Goal: Information Seeking & Learning: Learn about a topic

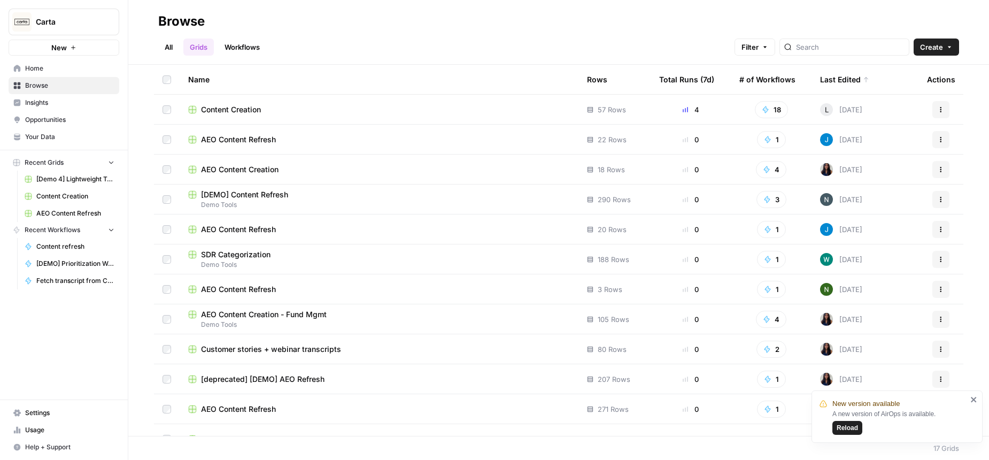
click at [259, 192] on span "[DEMO] Content Refresh" at bounding box center [244, 194] width 87 height 11
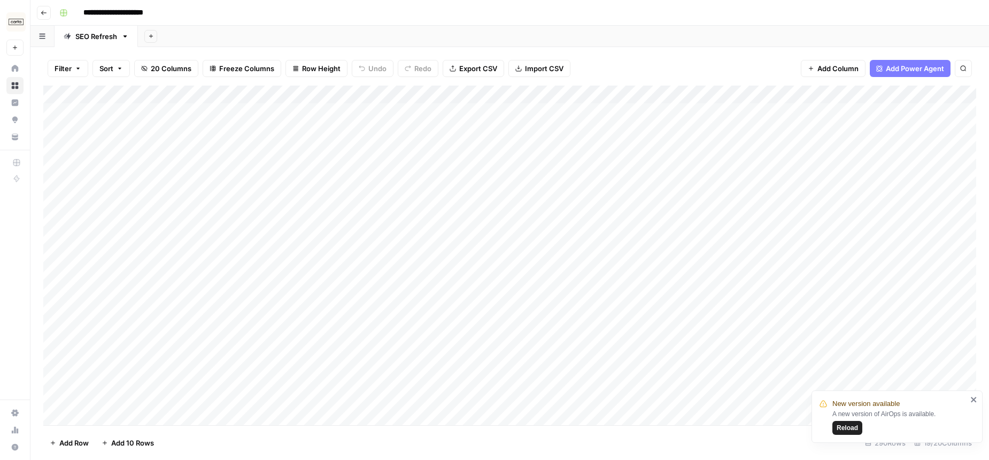
click at [47, 13] on icon "button" at bounding box center [44, 13] width 6 height 6
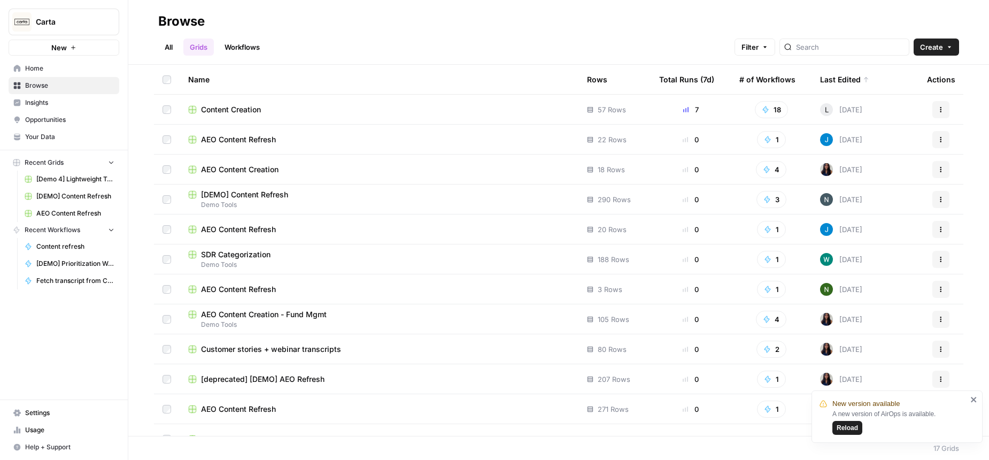
click at [472, 25] on h2 "Browse" at bounding box center [558, 21] width 801 height 17
click at [855, 430] on span "Reload" at bounding box center [847, 428] width 21 height 10
click at [379, 21] on h2 "Browse" at bounding box center [558, 21] width 801 height 17
click at [249, 168] on span "AEO Content Creation" at bounding box center [240, 169] width 78 height 11
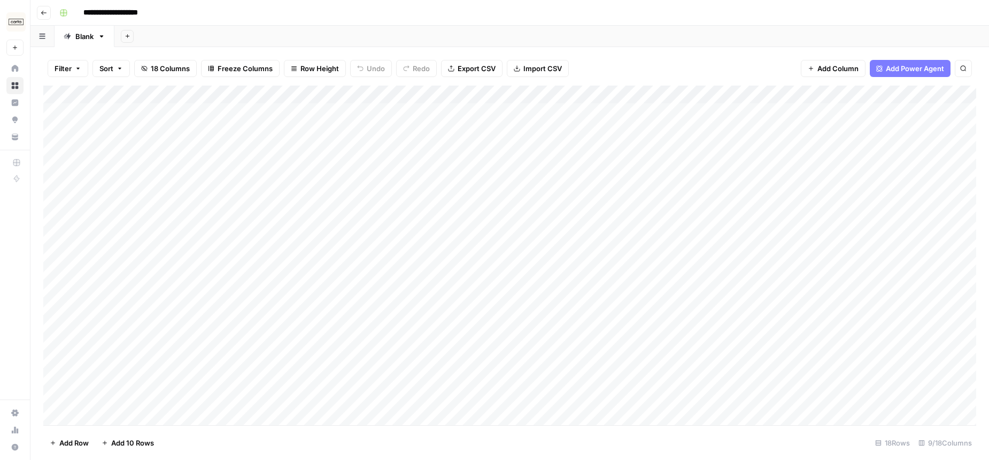
click at [43, 12] on icon "button" at bounding box center [44, 13] width 6 height 6
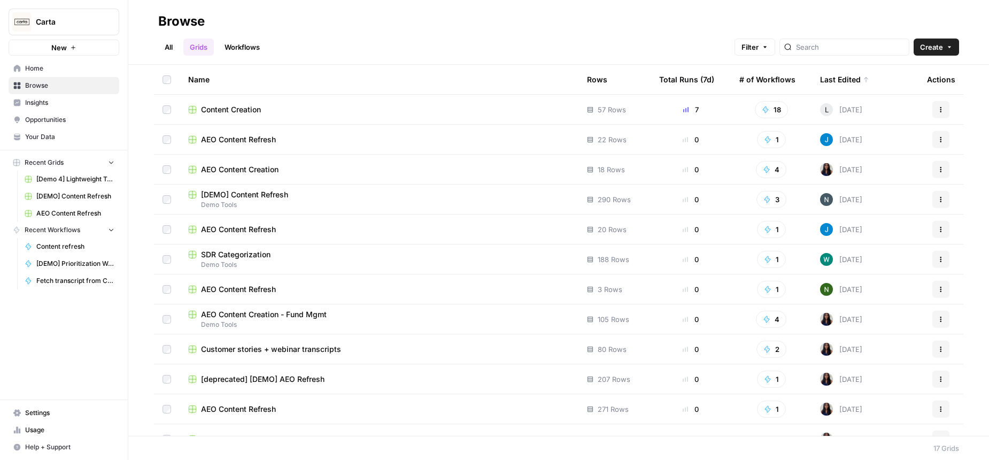
drag, startPoint x: 482, startPoint y: 30, endPoint x: 653, endPoint y: 1, distance: 173.2
click at [483, 30] on div "All Grids Workflows Filter Create" at bounding box center [558, 43] width 801 height 26
click at [53, 100] on span "Insights" at bounding box center [69, 103] width 89 height 10
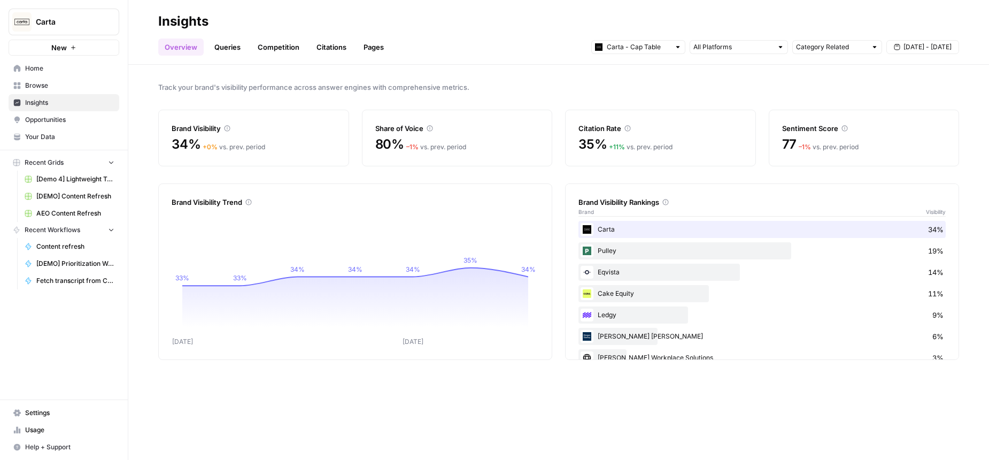
click at [565, 85] on span "Track your brand's visibility performance across answer engines with comprehens…" at bounding box center [558, 87] width 801 height 11
click at [469, 74] on div "Track your brand's visibility performance across answer engines with comprehens…" at bounding box center [558, 262] width 861 height 395
click at [221, 49] on link "Queries" at bounding box center [227, 46] width 39 height 17
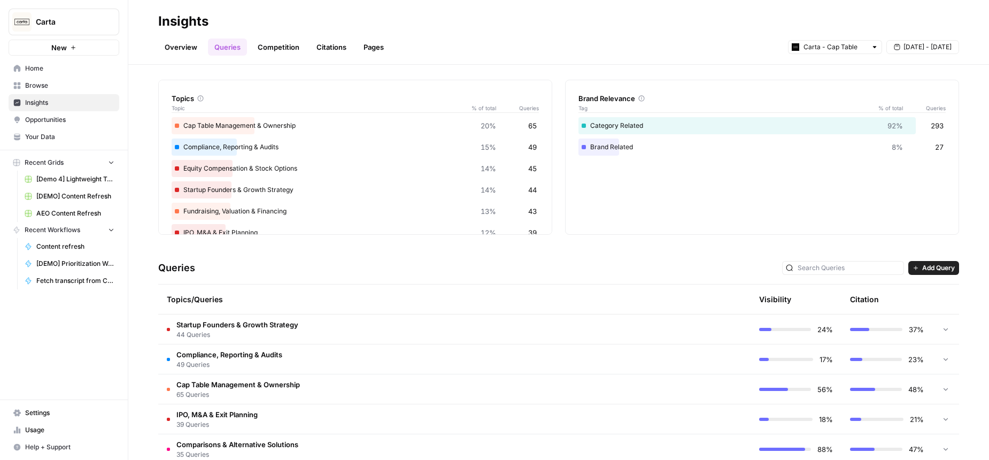
scroll to position [111, 0]
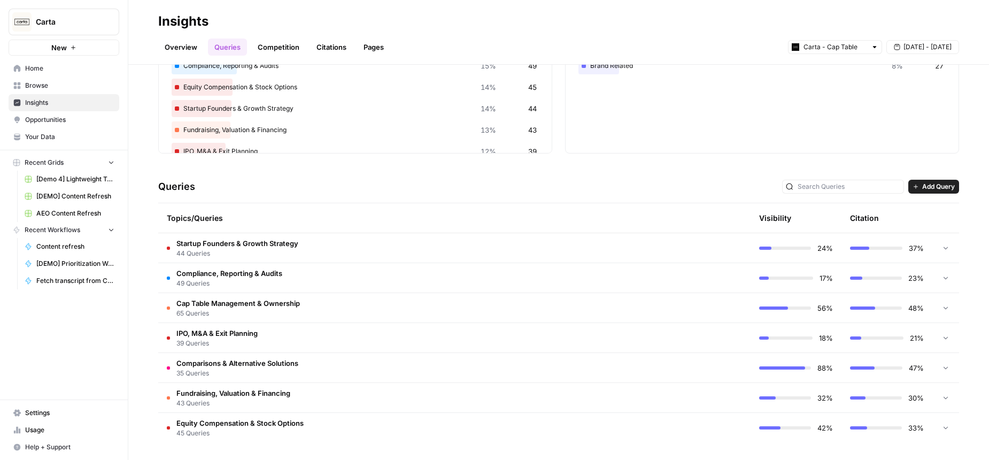
click at [274, 371] on span "35 Queries" at bounding box center [237, 373] width 122 height 10
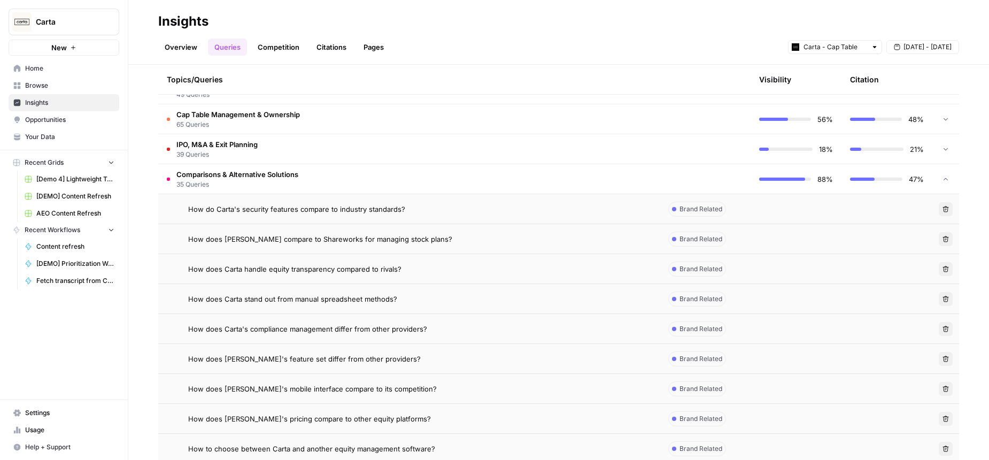
scroll to position [322, 0]
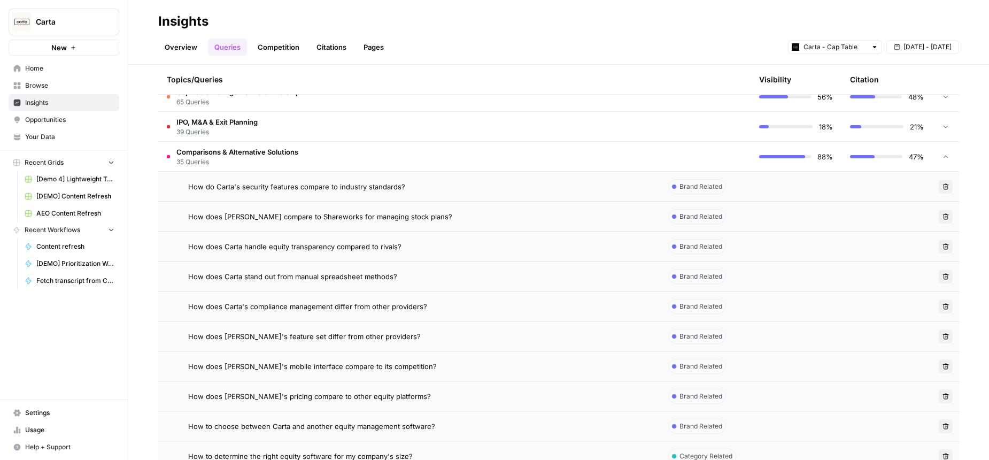
click at [256, 150] on span "Comparisons & Alternative Solutions" at bounding box center [237, 151] width 122 height 11
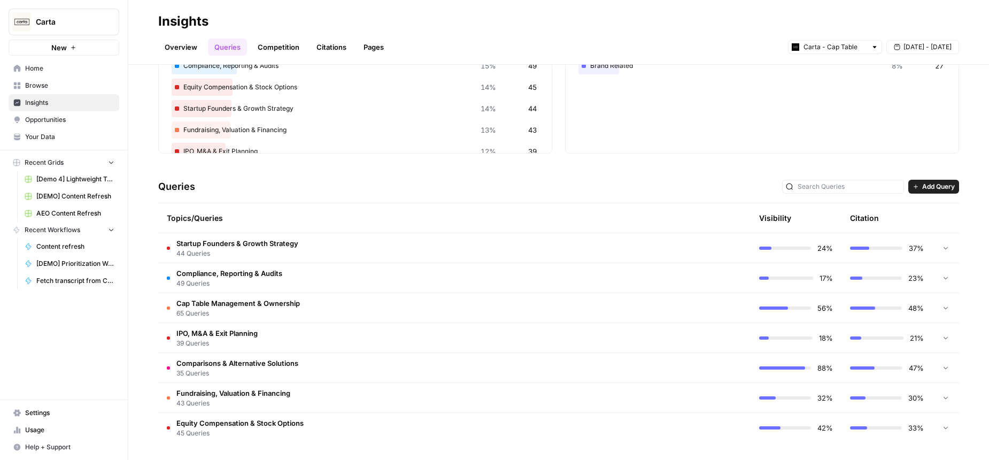
scroll to position [0, 0]
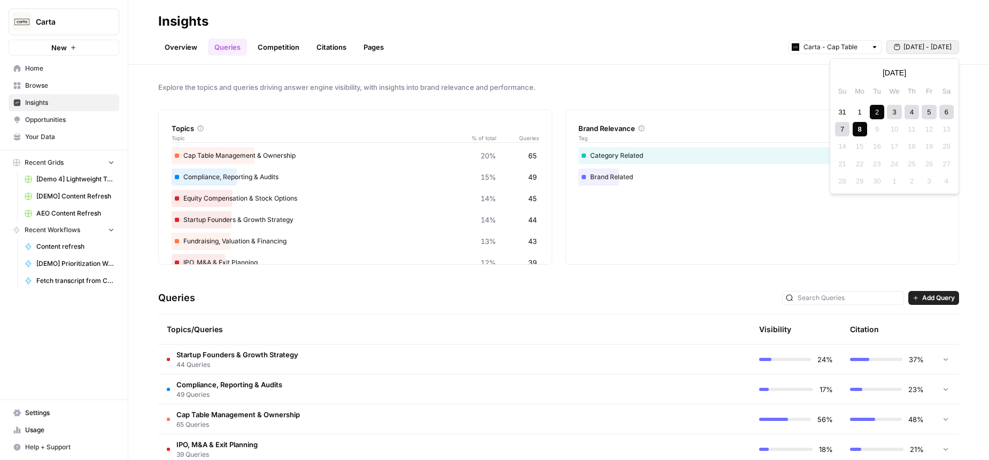
click at [909, 48] on span "[DATE] - [DATE]" at bounding box center [928, 47] width 48 height 10
drag, startPoint x: 683, startPoint y: 61, endPoint x: 666, endPoint y: 60, distance: 17.1
click at [682, 61] on header "Insights Overview Queries Competition Citations Pages Carta - Cap Table [DATE] …" at bounding box center [558, 32] width 861 height 65
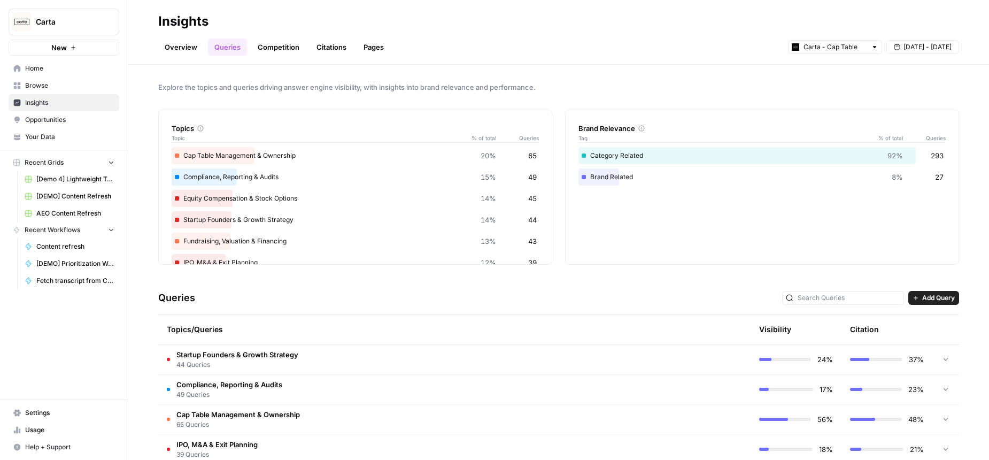
click at [174, 43] on link "Overview" at bounding box center [180, 46] width 45 height 17
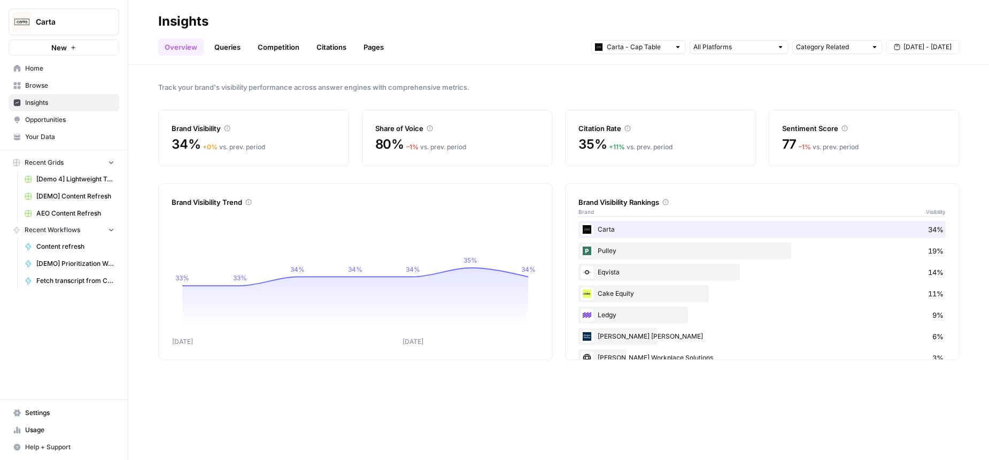
click at [72, 132] on span "Your Data" at bounding box center [69, 137] width 89 height 10
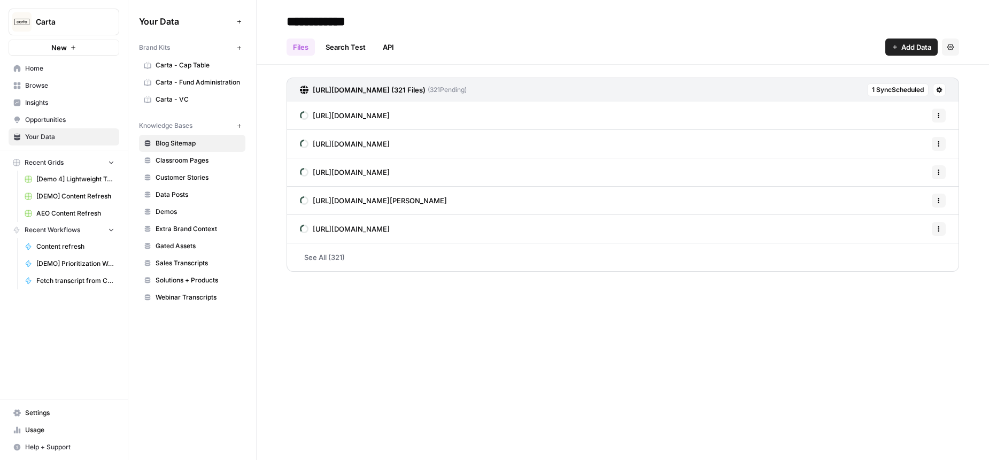
click at [55, 116] on span "Opportunities" at bounding box center [69, 120] width 89 height 10
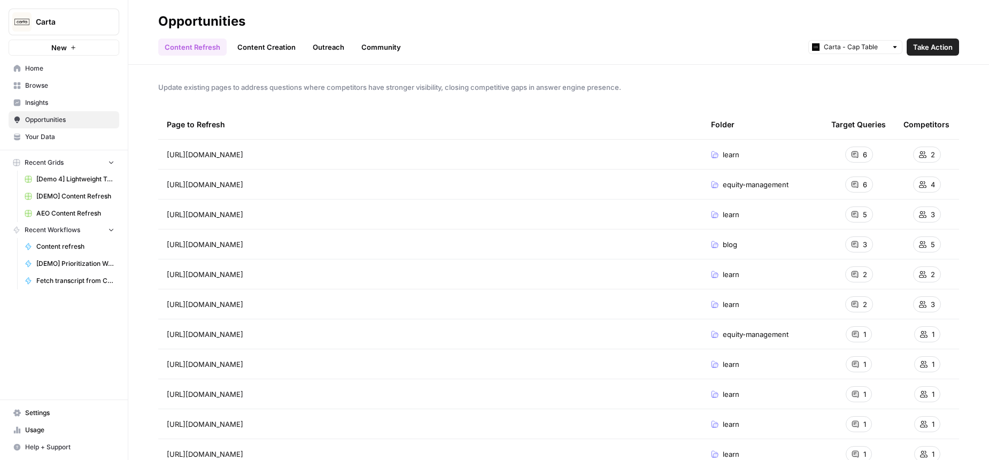
click at [43, 96] on link "Insights" at bounding box center [64, 102] width 111 height 17
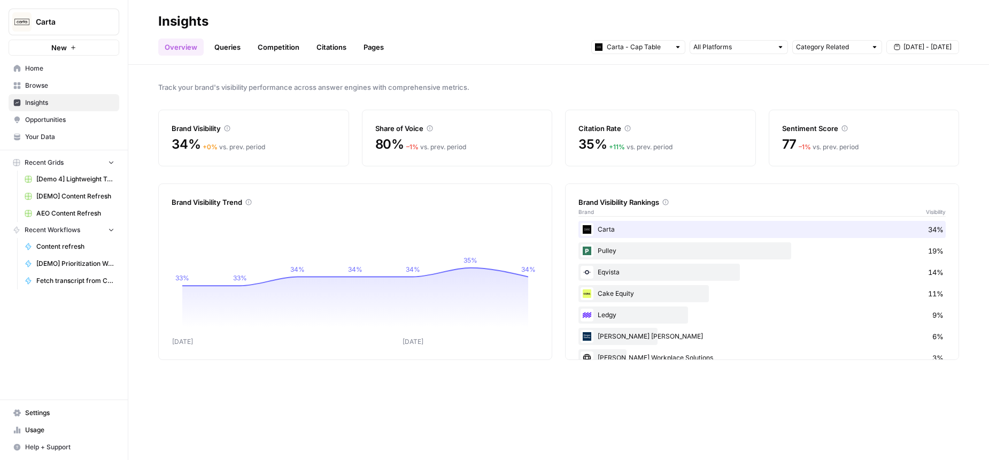
click at [570, 92] on span "Track your brand's visibility performance across answer engines with comprehens…" at bounding box center [558, 87] width 801 height 11
click at [742, 44] on input "text" at bounding box center [732, 47] width 79 height 11
drag, startPoint x: 636, startPoint y: 94, endPoint x: 654, endPoint y: 78, distance: 23.8
click at [637, 93] on div "Track your brand's visibility performance across answer engines with comprehens…" at bounding box center [558, 262] width 861 height 395
click at [636, 45] on input "text" at bounding box center [638, 47] width 63 height 11
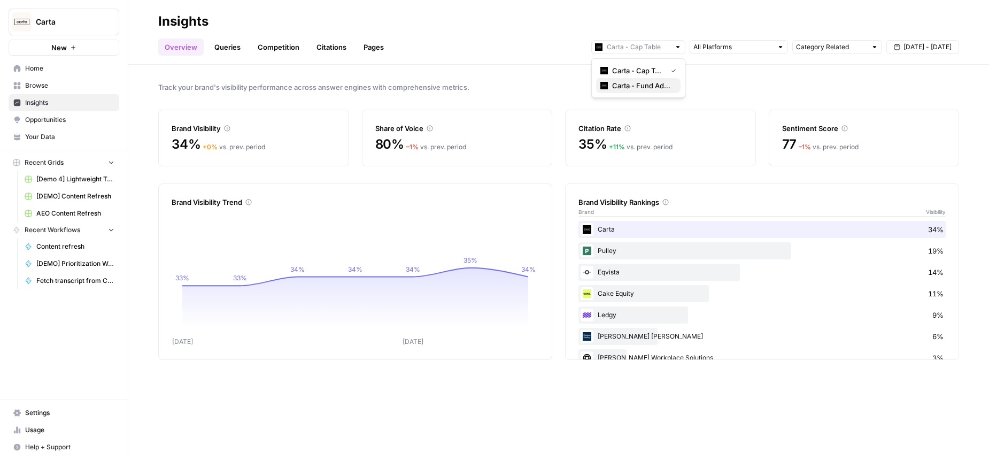
click at [631, 87] on span "Carta - Fund Administration" at bounding box center [642, 85] width 60 height 11
type input "Carta - Fund Administration"
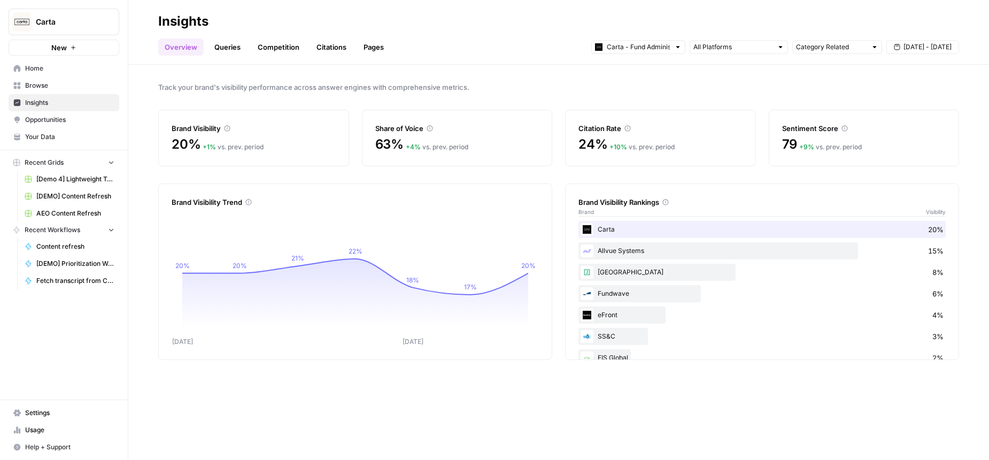
click at [229, 47] on link "Queries" at bounding box center [227, 46] width 39 height 17
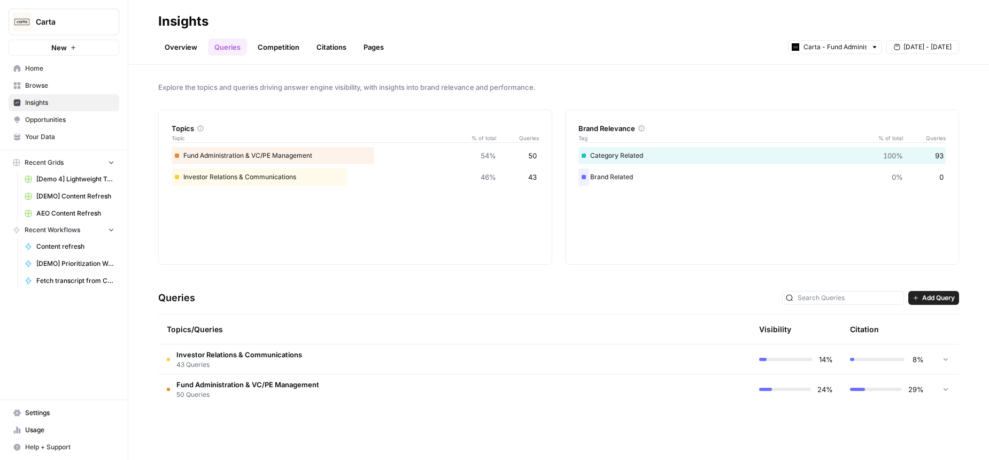
click at [270, 389] on span "Fund Administration & VC/PE Management" at bounding box center [247, 384] width 143 height 11
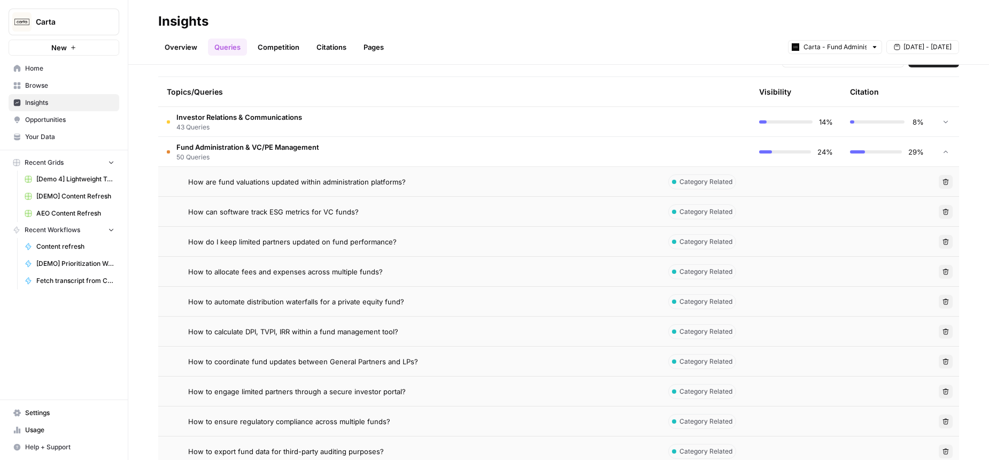
scroll to position [257, 0]
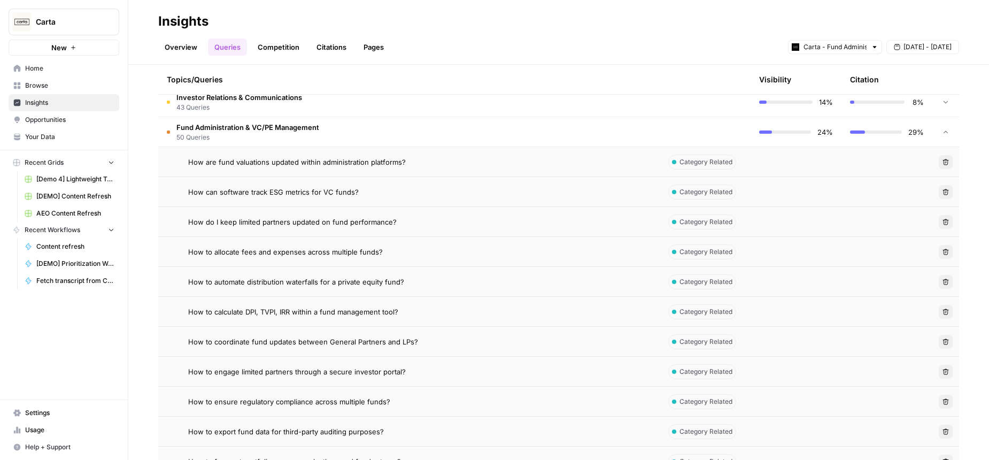
click at [301, 281] on span "How to automate distribution waterfalls for a private equity fund?" at bounding box center [296, 281] width 216 height 11
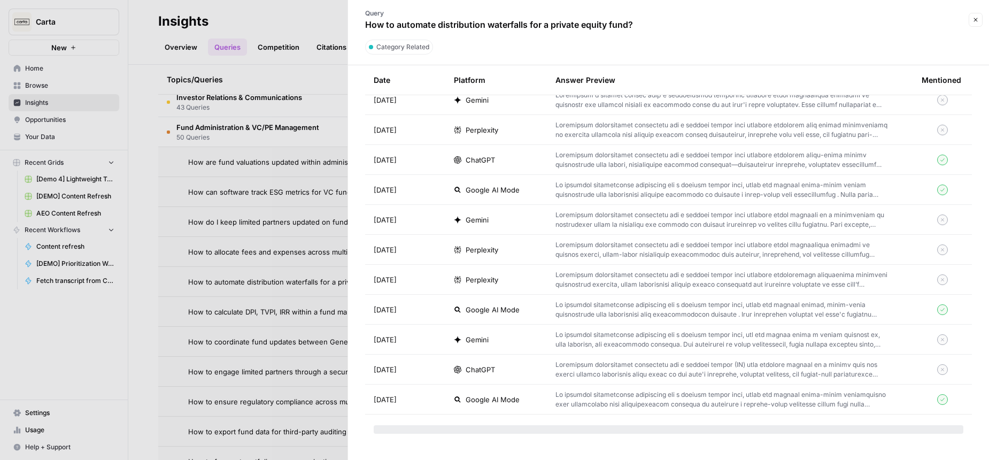
scroll to position [1825, 0]
click at [246, 196] on div at bounding box center [494, 230] width 989 height 460
